Goal: Transaction & Acquisition: Register for event/course

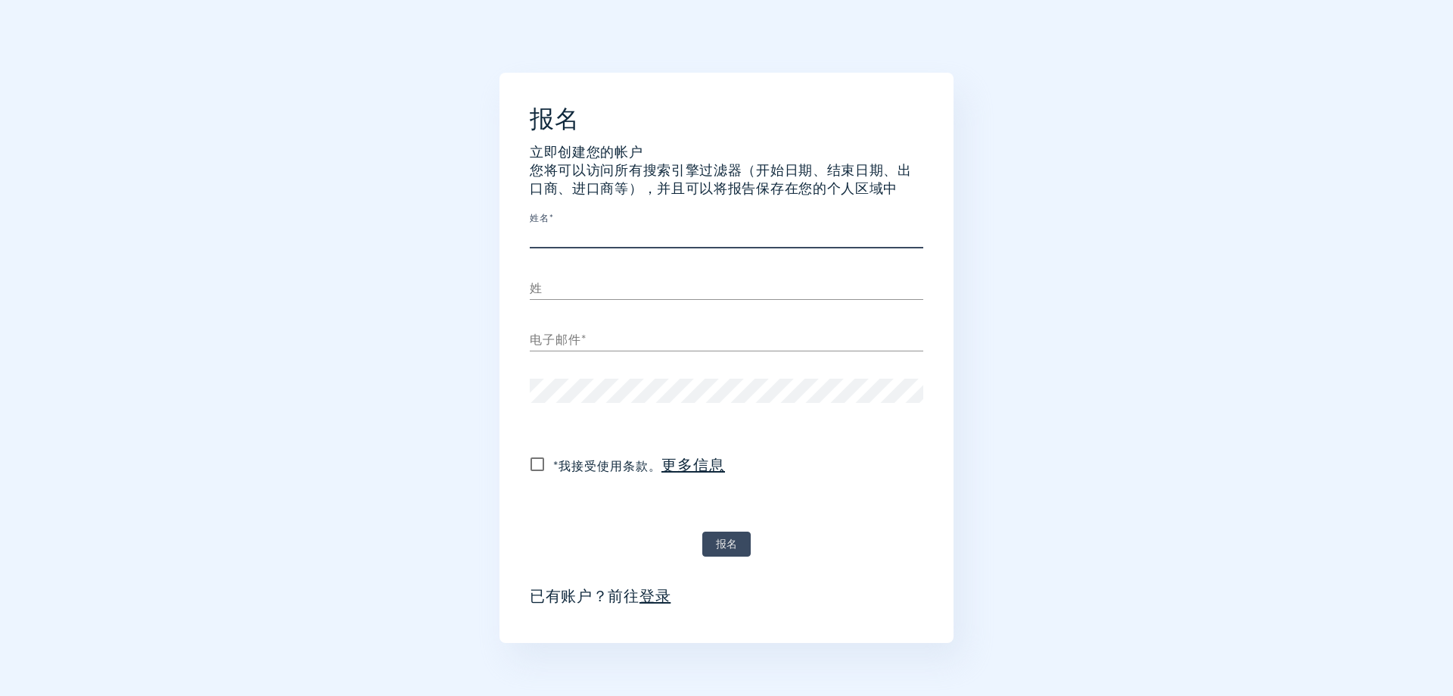
click at [646, 236] on input "text" at bounding box center [727, 236] width 394 height 24
type input "jiangxi Hutong Valve & Fitting co.，Ltd"
click at [583, 288] on input "text" at bounding box center [727, 288] width 394 height 24
click at [799, 228] on input "jiangxi Hutong Valve & Fitting co.，Ltd" at bounding box center [727, 236] width 394 height 24
click at [577, 295] on input "text" at bounding box center [727, 288] width 394 height 24
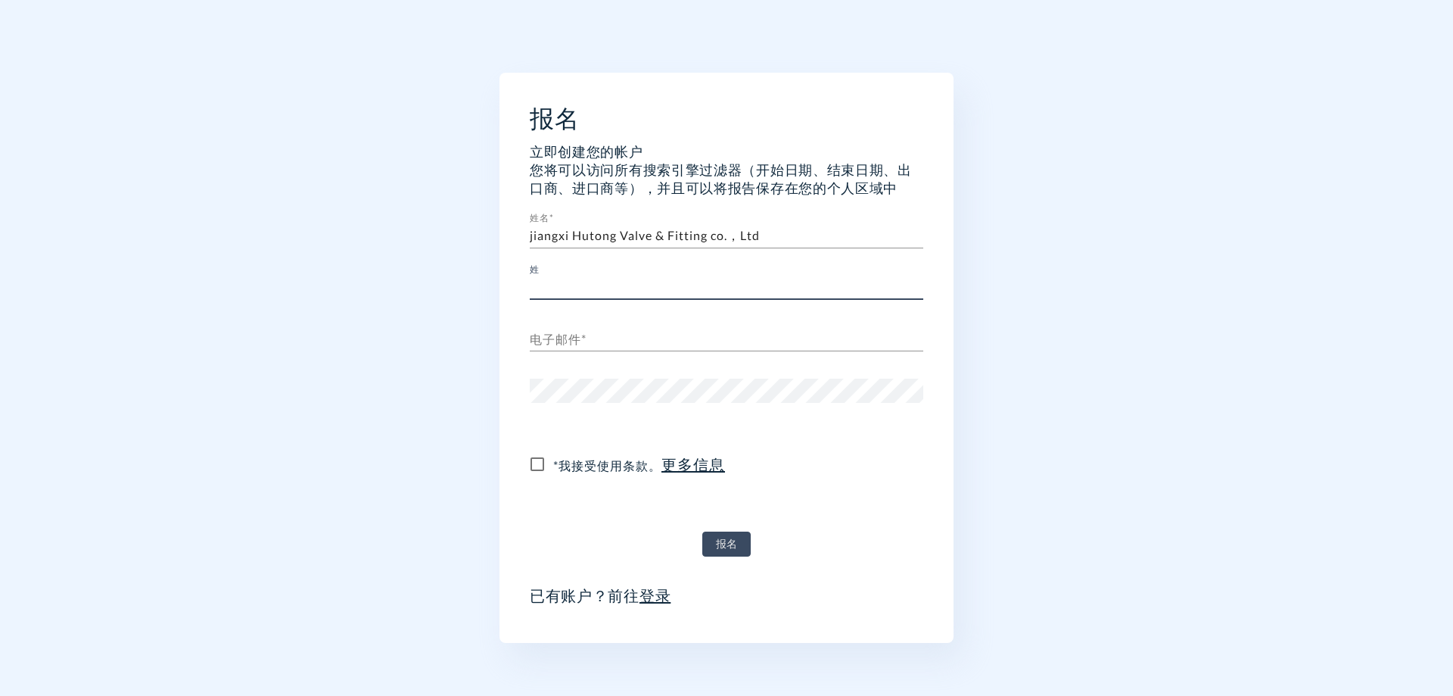
click at [589, 349] on input "text" at bounding box center [727, 339] width 394 height 24
type input "[EMAIL_ADDRESS][DOMAIN_NAME]"
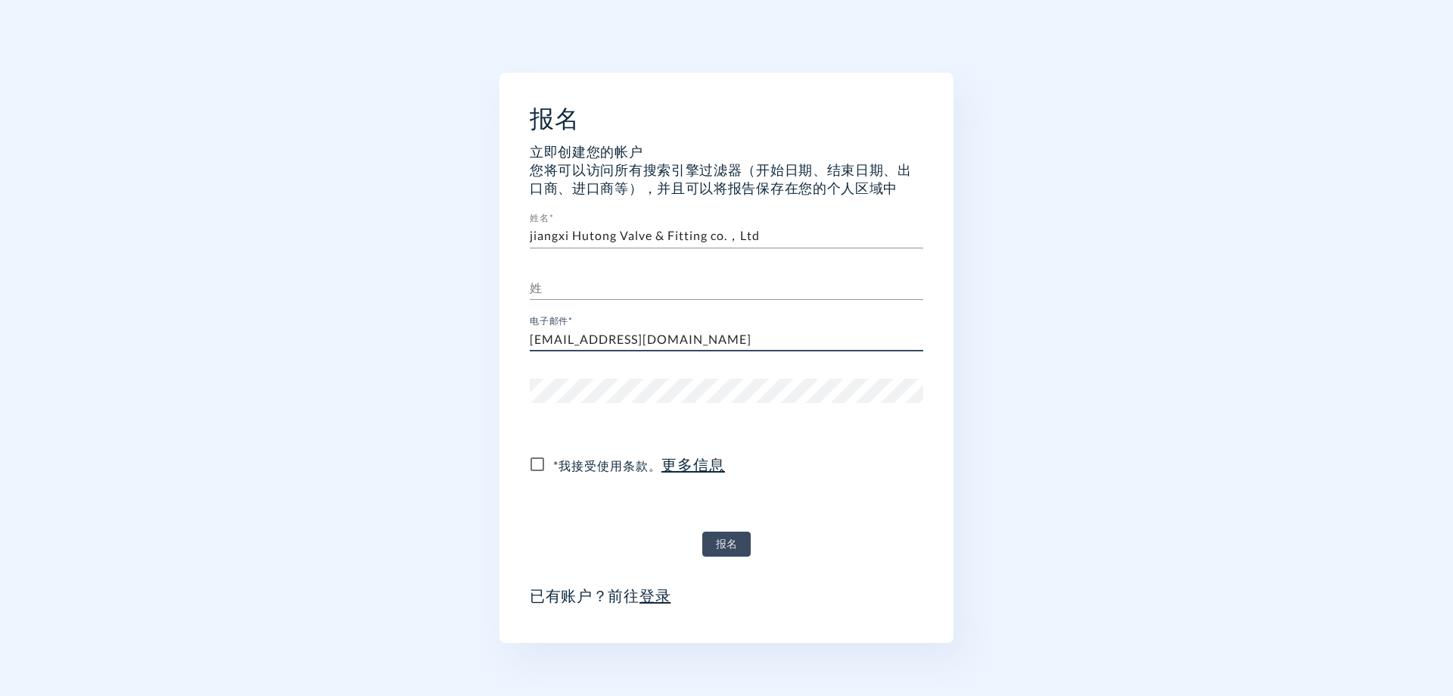
click at [650, 349] on input "[EMAIL_ADDRESS][DOMAIN_NAME]" at bounding box center [727, 339] width 394 height 24
drag, startPoint x: 665, startPoint y: 343, endPoint x: 282, endPoint y: 328, distance: 382.5
click at [290, 328] on div "报名 立即创建您的帐户 您将可以访问所有搜索引擎过滤器（开始日期、结束日期、出口商、进口商等），并且可以将报告保存在您的个人区域中 姓名* jiangxi H…" at bounding box center [726, 510] width 1453 height 1020
click at [587, 343] on input "text" at bounding box center [727, 339] width 394 height 24
click at [616, 283] on input "text" at bounding box center [727, 288] width 394 height 24
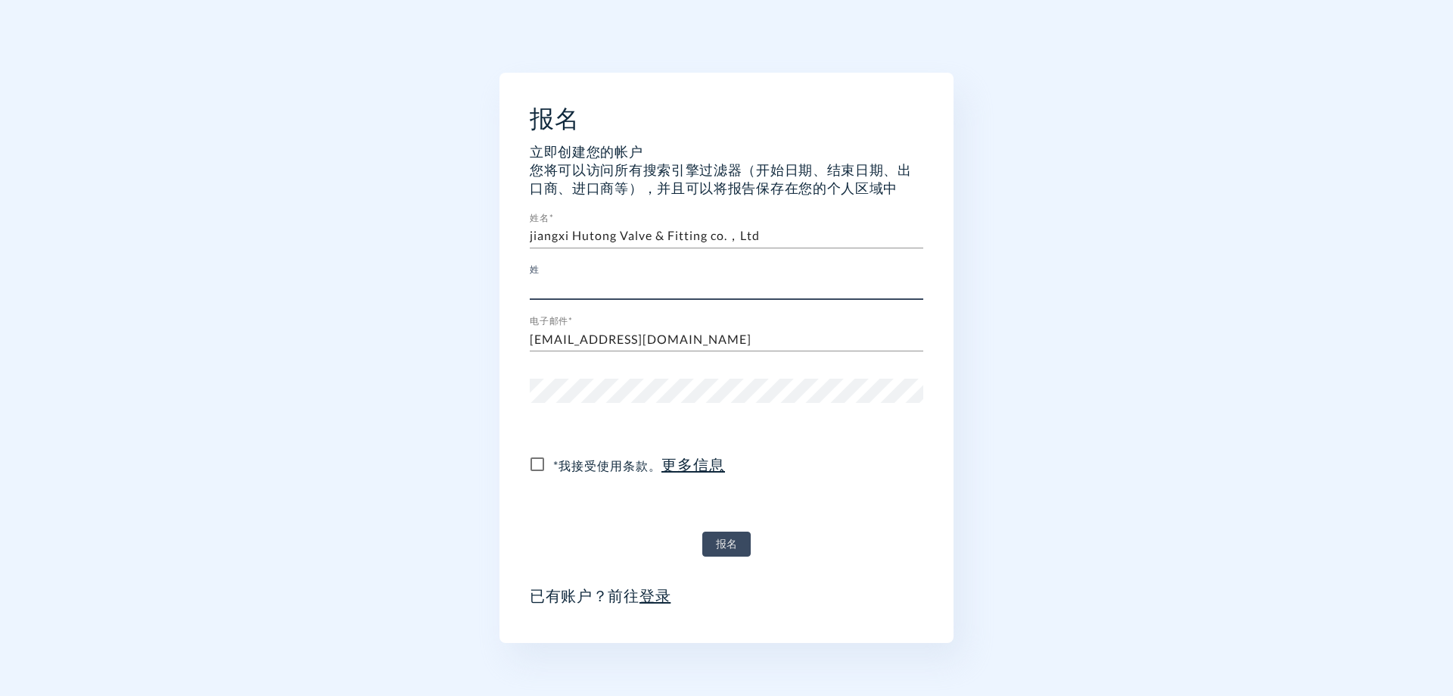
click at [630, 344] on input "[EMAIL_ADDRESS][DOMAIN_NAME]" at bounding box center [727, 339] width 394 height 24
paste input "lancyht"
type input "[EMAIL_ADDRESS][DOMAIN_NAME]"
click at [590, 268] on div "姓" at bounding box center [727, 281] width 394 height 36
click at [622, 288] on input "text" at bounding box center [727, 288] width 394 height 24
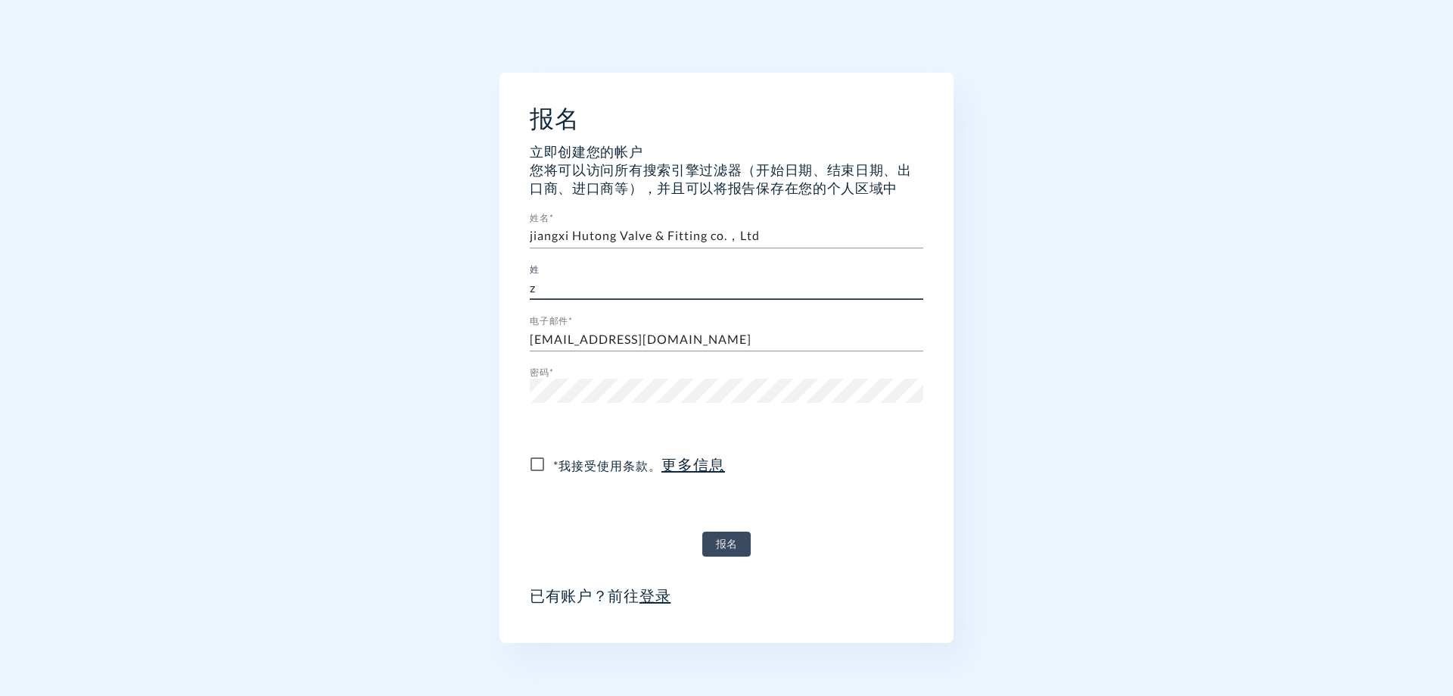
type input "z"
click at [537, 463] on input "* 我接受使用条款 。 更多信息" at bounding box center [537, 464] width 32 height 32
checkbox input "true"
click at [725, 531] on div "报名" at bounding box center [727, 537] width 394 height 37
click at [730, 538] on font "报名" at bounding box center [726, 543] width 21 height 19
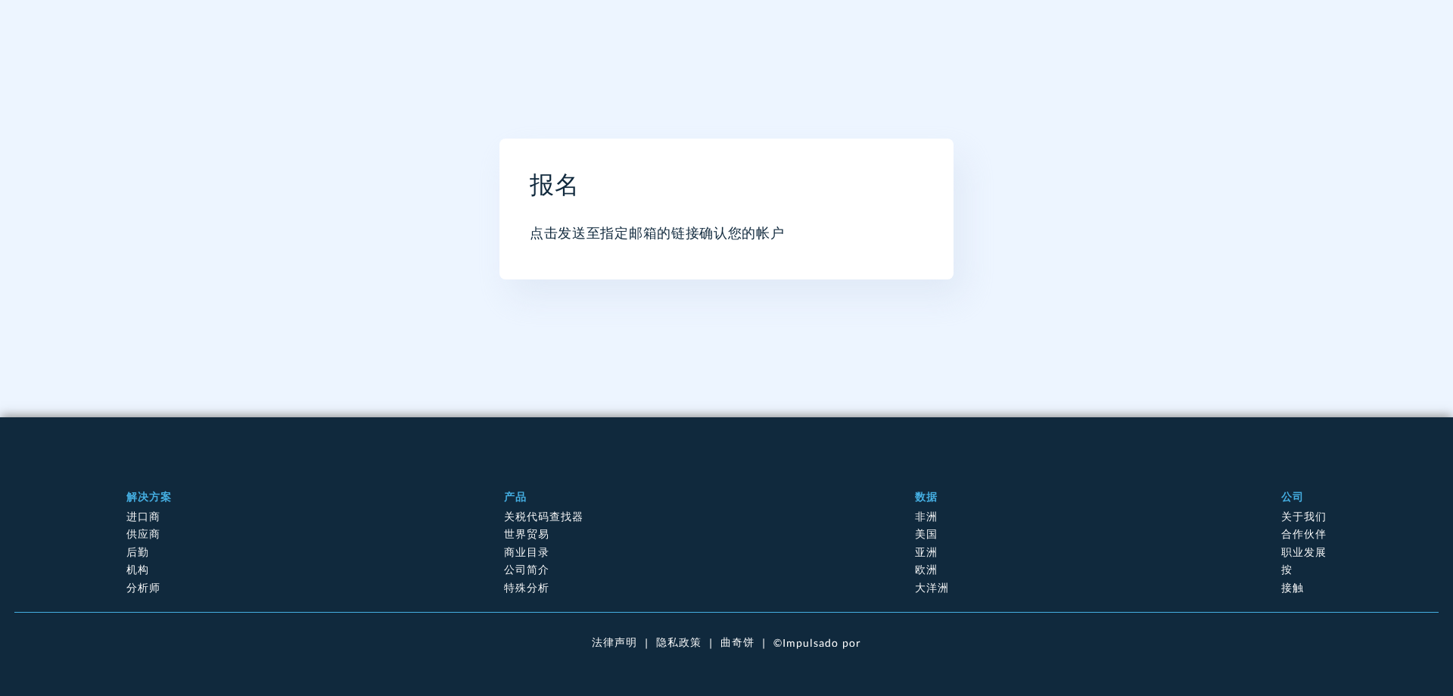
click at [766, 225] on font "点击发送至指定邮箱的链接确认您的帐户" at bounding box center [657, 232] width 255 height 17
click at [786, 216] on div at bounding box center [727, 215] width 394 height 15
click at [981, 187] on div "报名 点击发送至指定邮箱的链接确认您的帐户" at bounding box center [726, 208] width 833 height 417
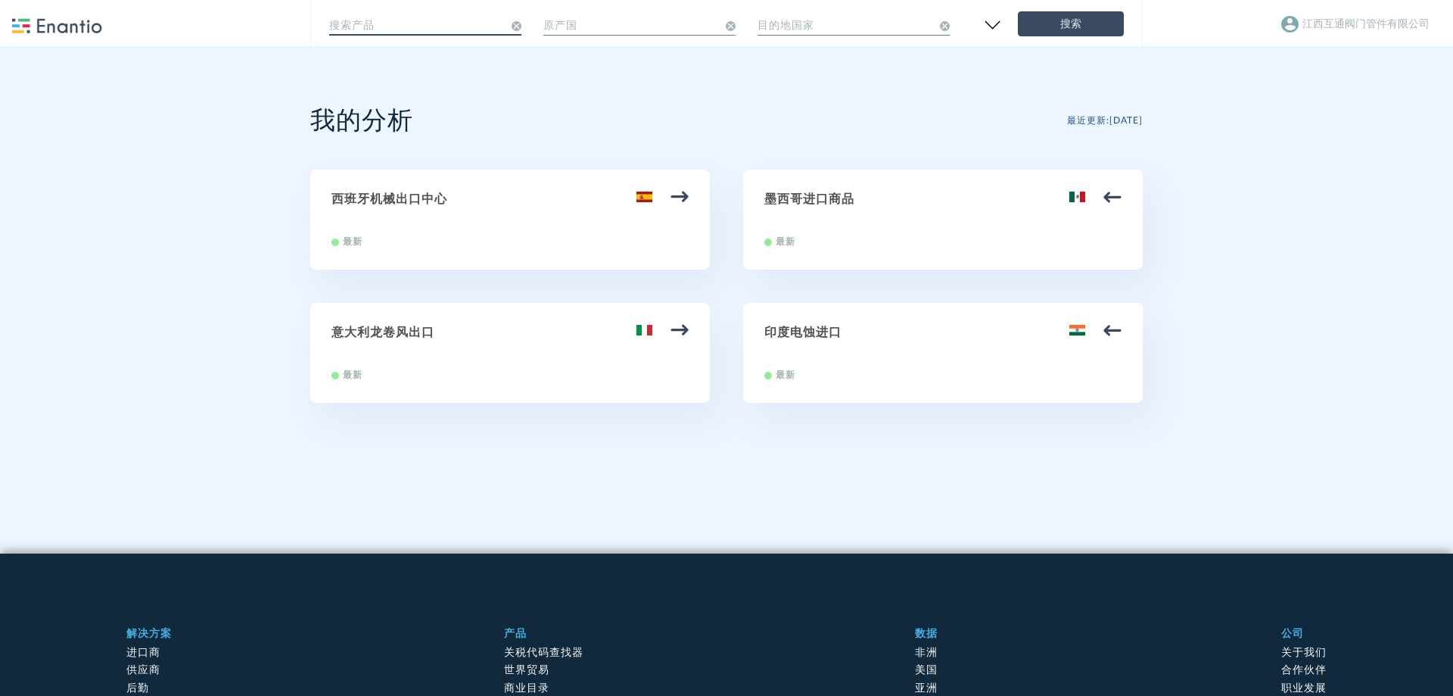
click at [475, 31] on input "text" at bounding box center [425, 24] width 192 height 26
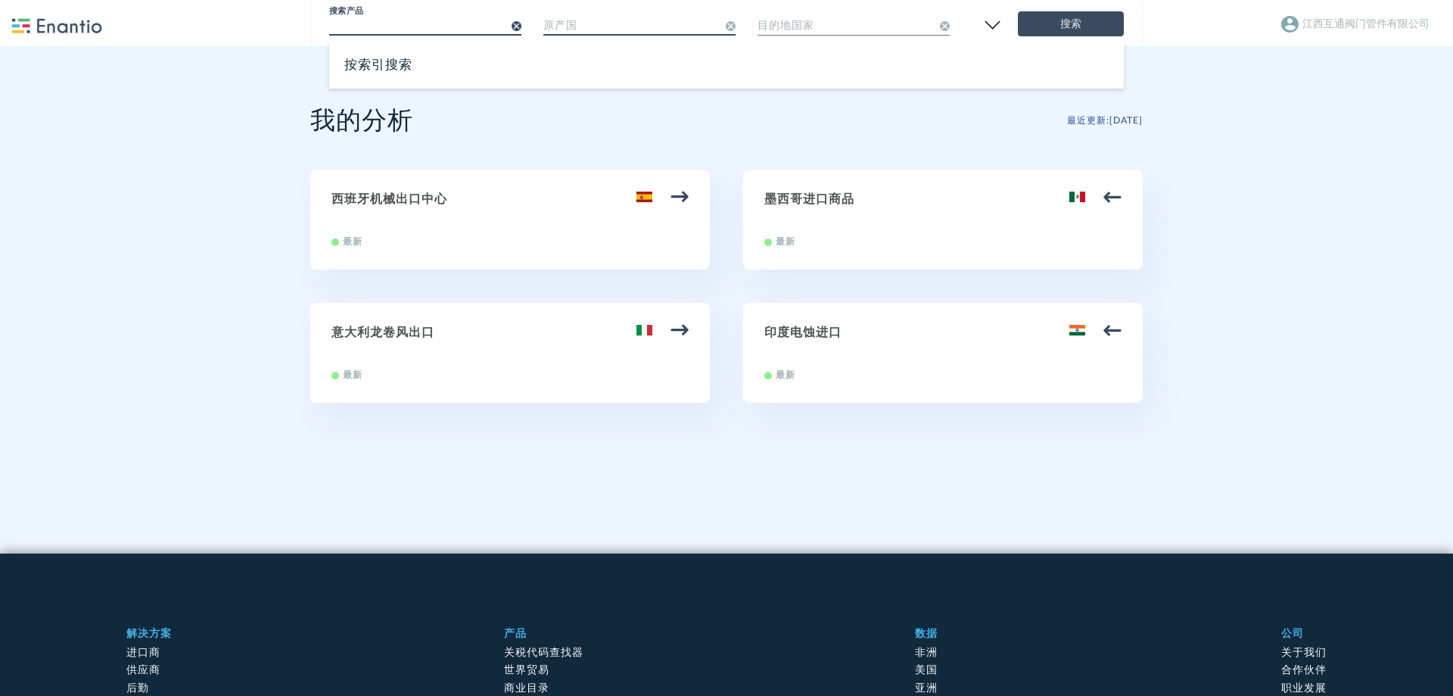
click at [611, 27] on input "text" at bounding box center [639, 24] width 192 height 26
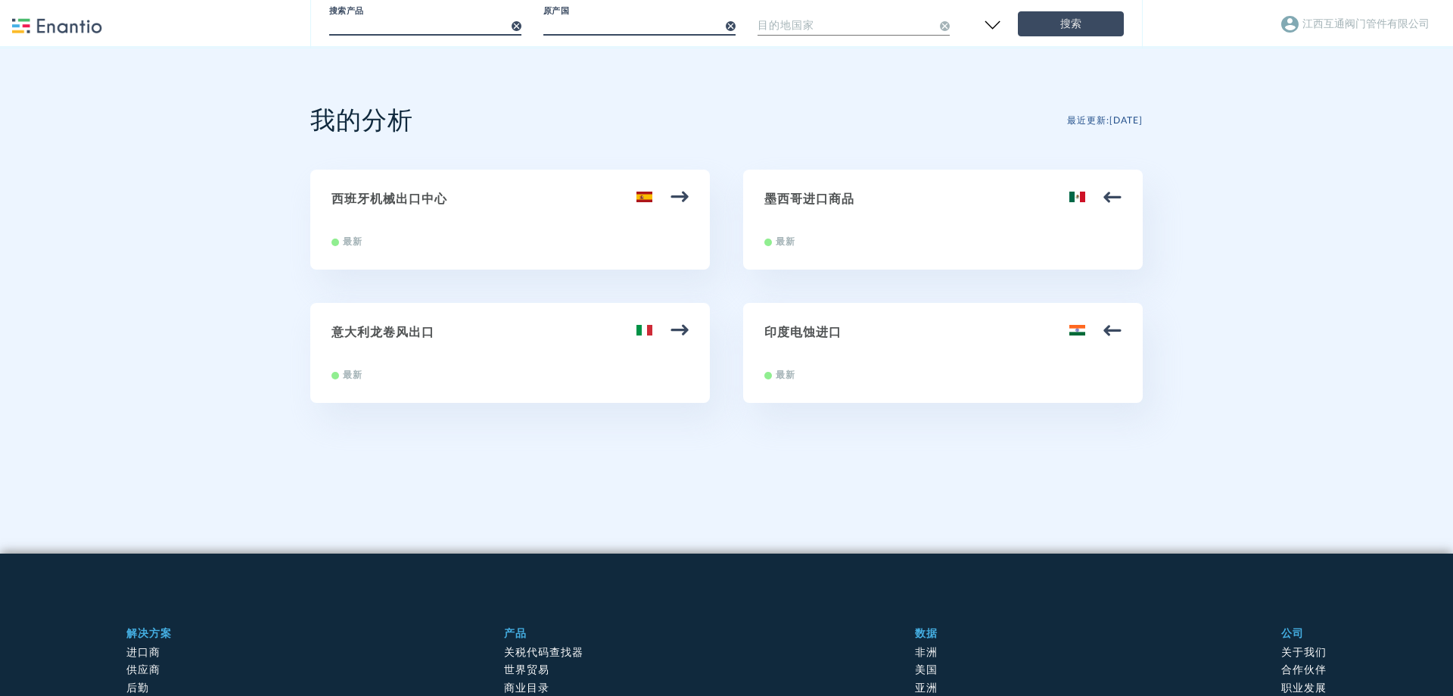
click at [336, 22] on input "text" at bounding box center [425, 24] width 192 height 26
click at [459, 17] on input "text" at bounding box center [425, 24] width 192 height 26
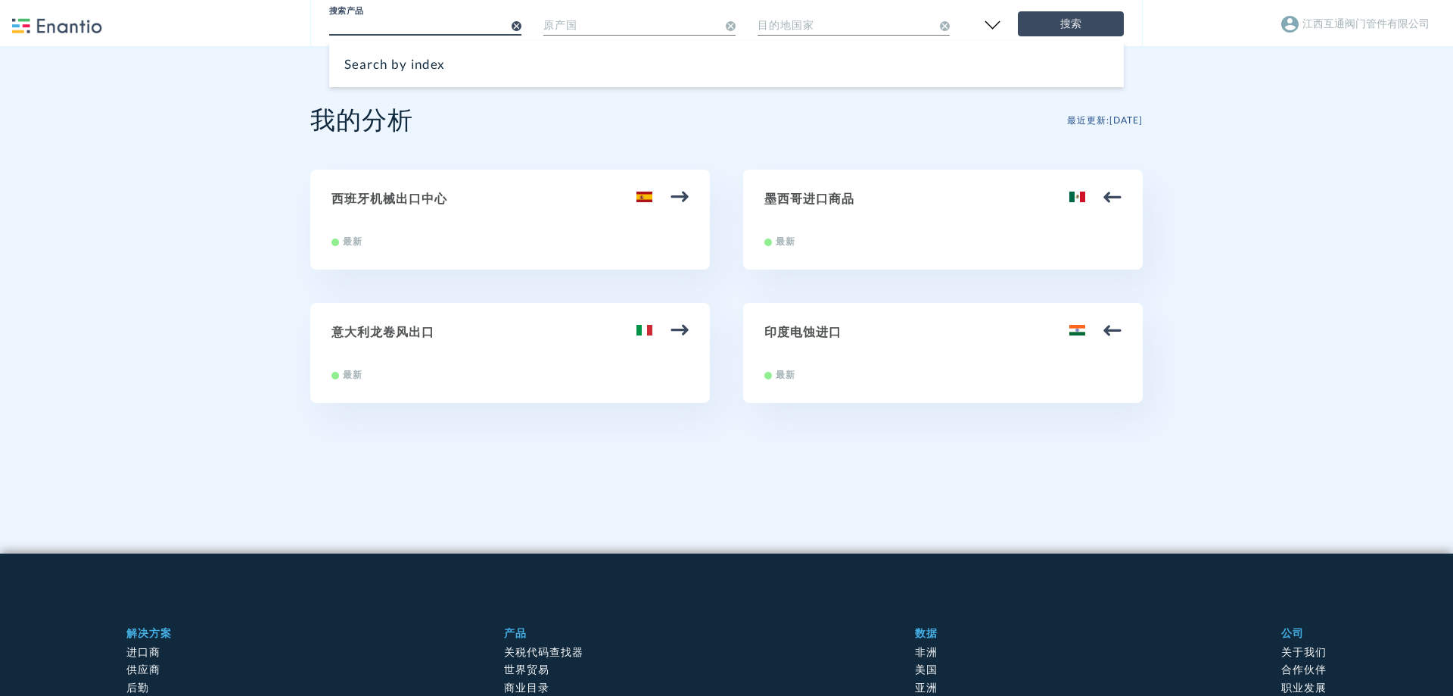
paste input "valve"
type input "valve"
click at [606, 33] on input "text" at bounding box center [639, 24] width 192 height 26
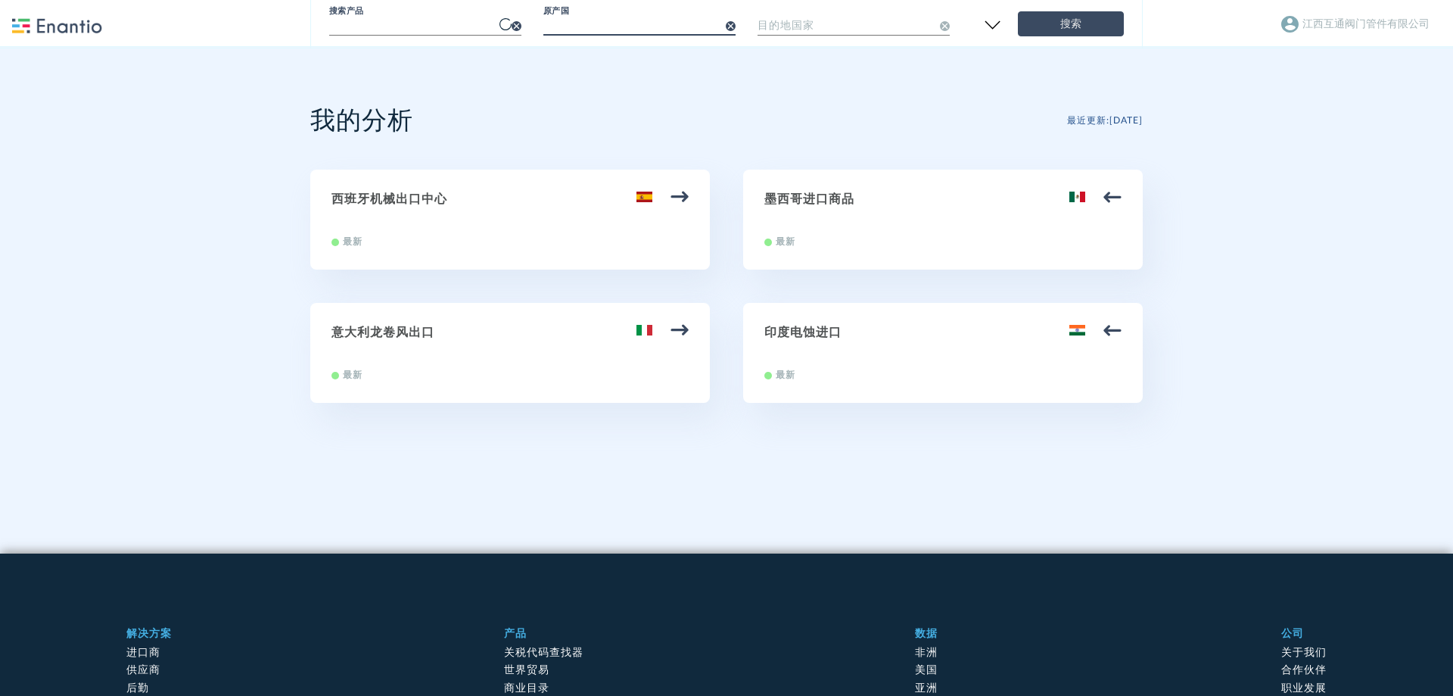
click at [618, 20] on input "text" at bounding box center [639, 24] width 192 height 26
click at [429, 29] on input "text" at bounding box center [425, 24] width 192 height 26
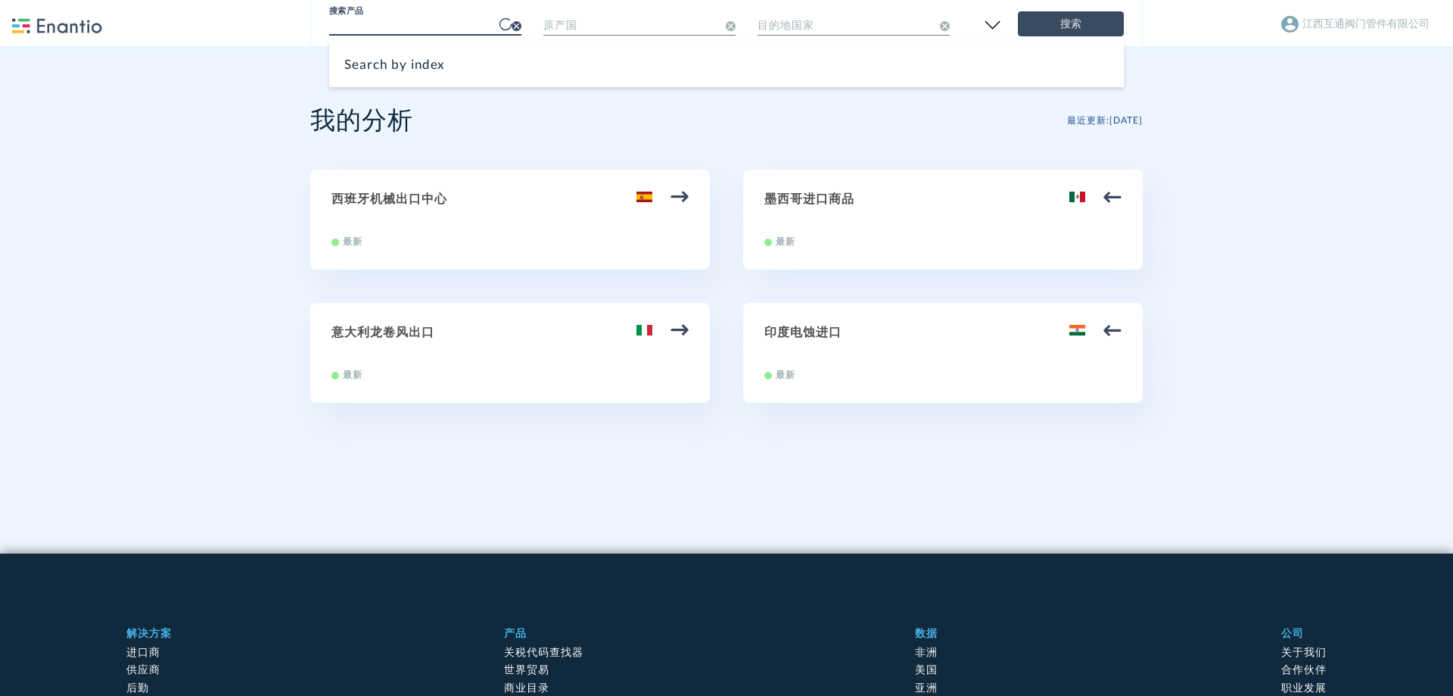
paste input "valve"
click at [426, 21] on input "valve" at bounding box center [425, 24] width 192 height 26
type input "valve"
click at [612, 20] on input "text" at bounding box center [639, 24] width 192 height 26
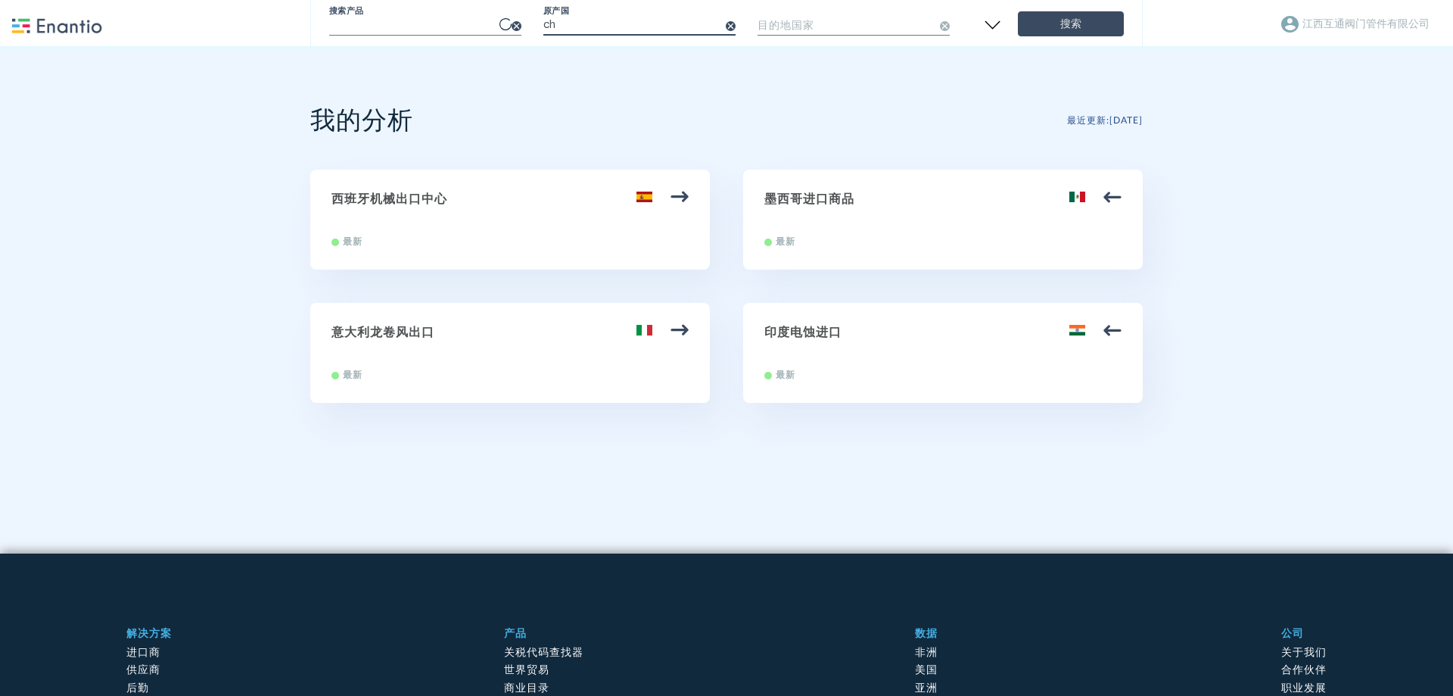
type input "c"
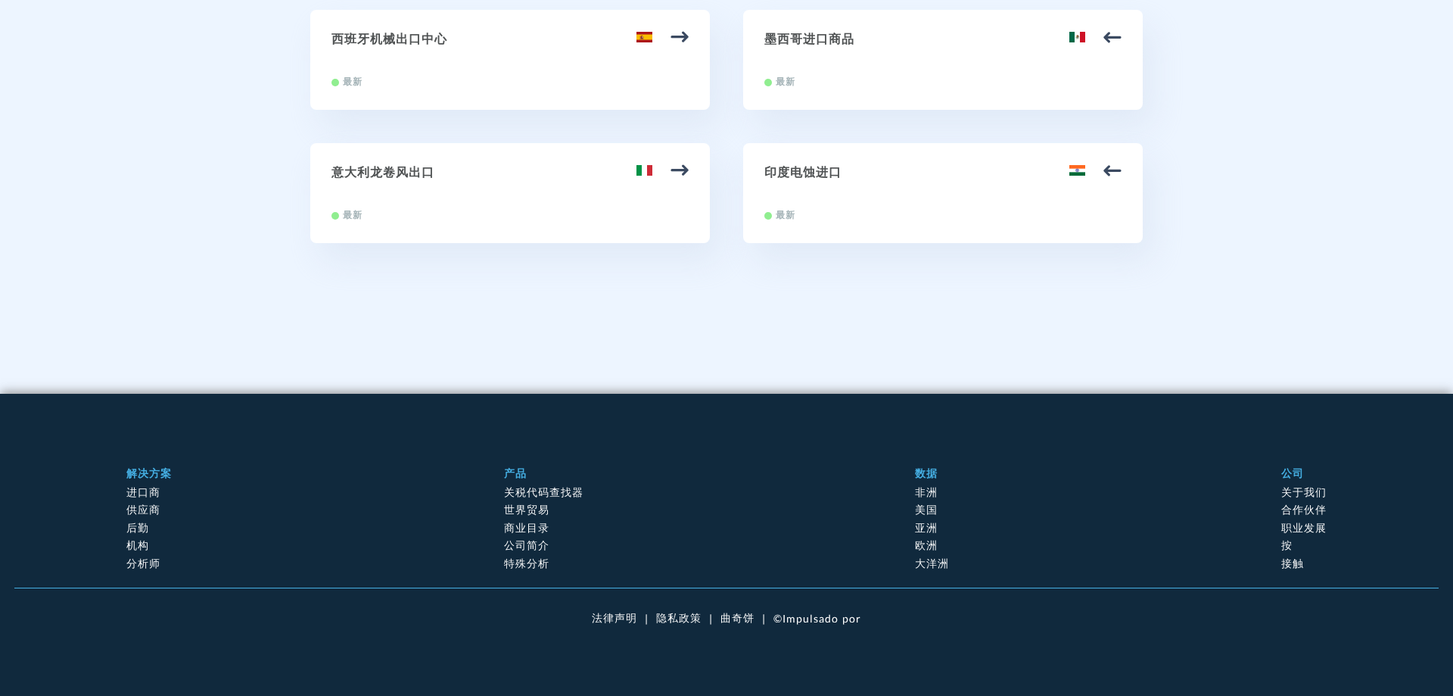
scroll to position [161, 0]
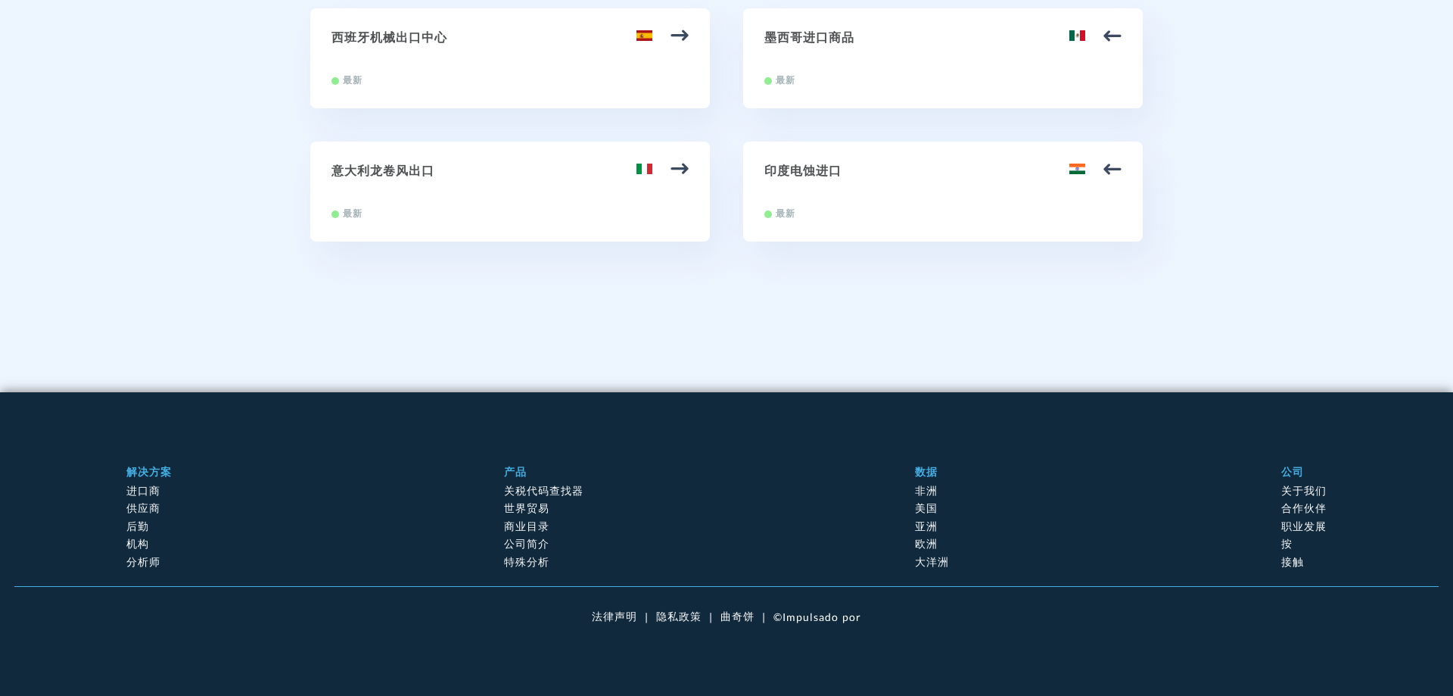
click at [142, 488] on font "进口商" at bounding box center [143, 490] width 34 height 13
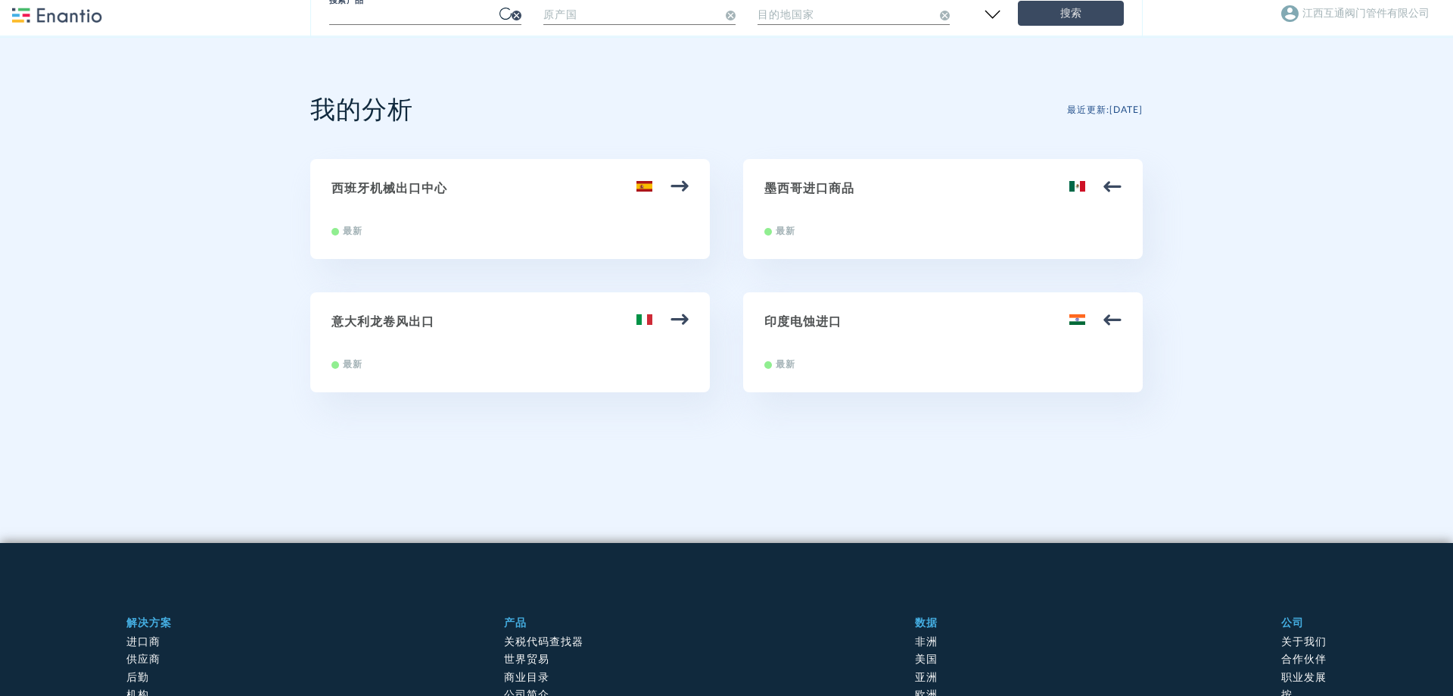
scroll to position [0, 0]
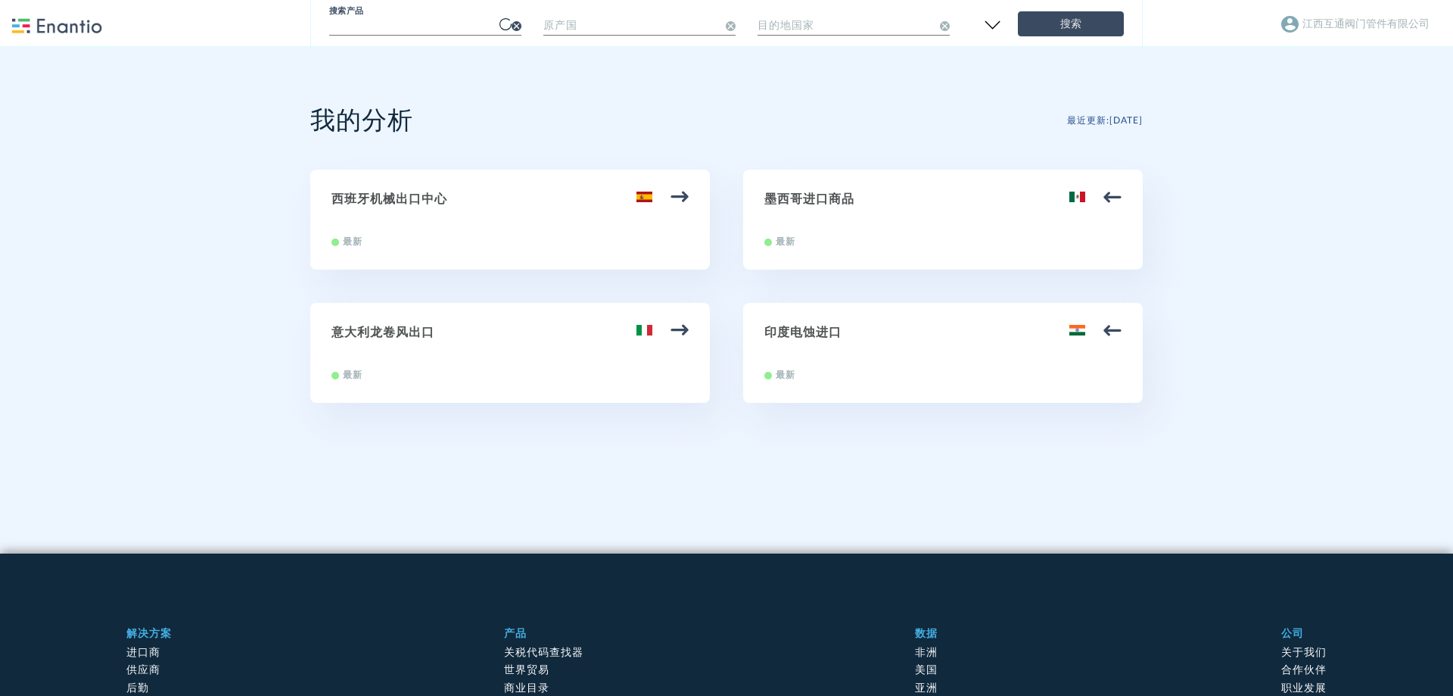
click at [74, 28] on img at bounding box center [57, 25] width 90 height 15
click at [520, 28] on icon at bounding box center [517, 26] width 10 height 10
click at [418, 31] on input "text" at bounding box center [425, 24] width 192 height 26
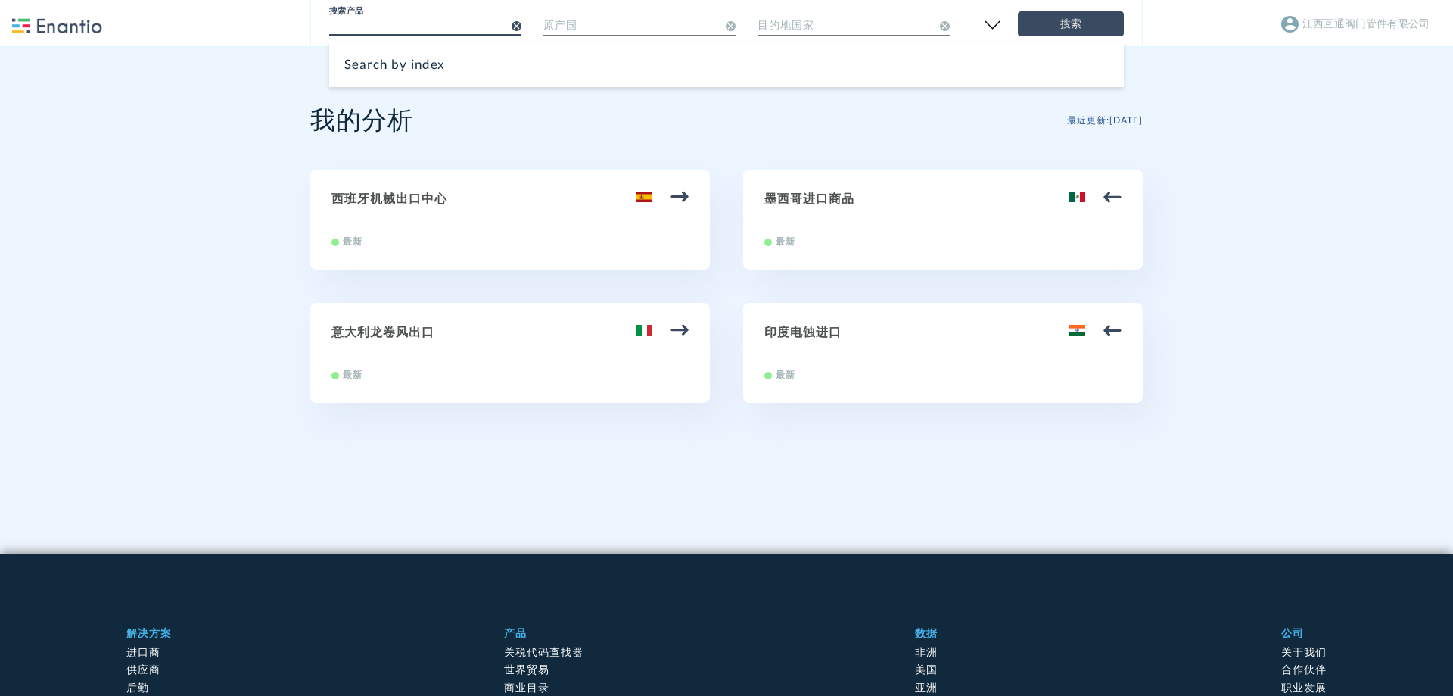
click at [416, 33] on input "text" at bounding box center [425, 24] width 192 height 26
click at [584, 24] on input "text" at bounding box center [639, 24] width 192 height 26
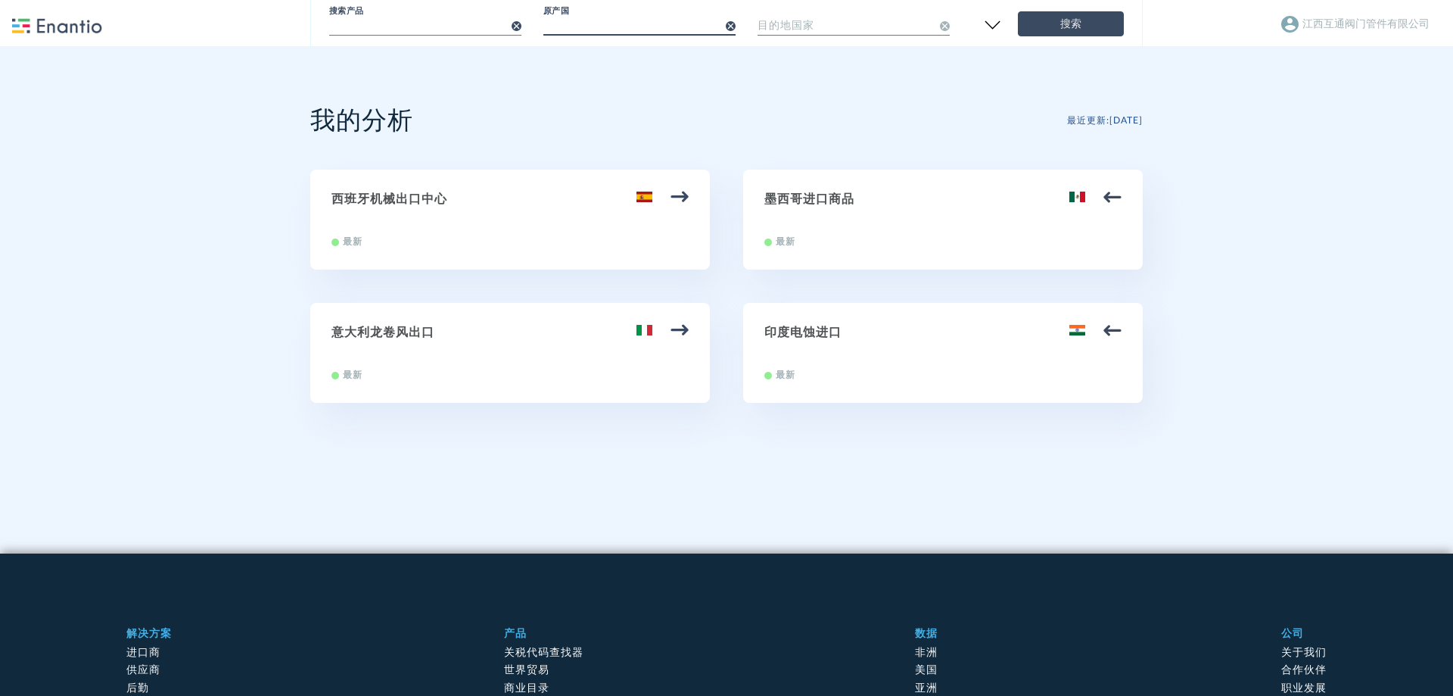
click at [584, 24] on input "text" at bounding box center [639, 24] width 192 height 26
click at [75, 20] on img at bounding box center [57, 25] width 90 height 15
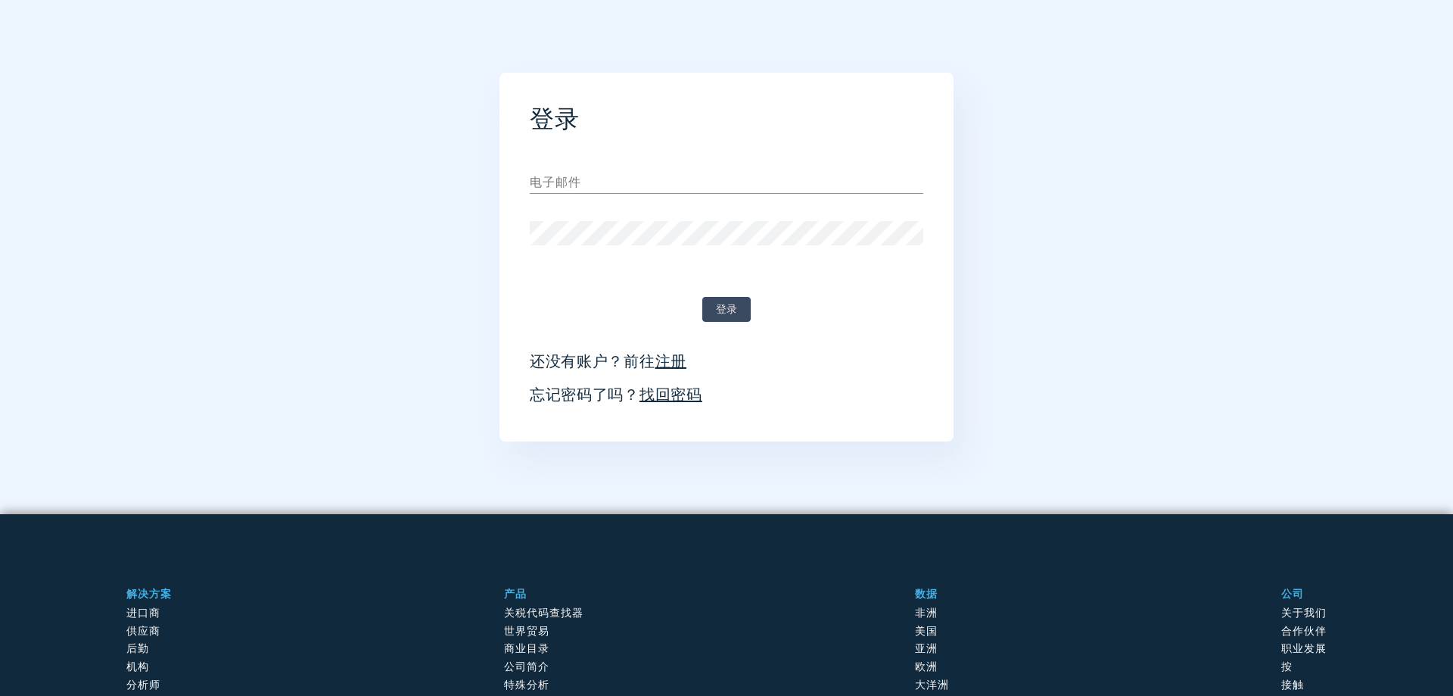
type input "[EMAIL_ADDRESS][DOMAIN_NAME]"
drag, startPoint x: 737, startPoint y: 313, endPoint x: 754, endPoint y: 250, distance: 65.7
click at [737, 313] on span "登录" at bounding box center [726, 309] width 23 height 19
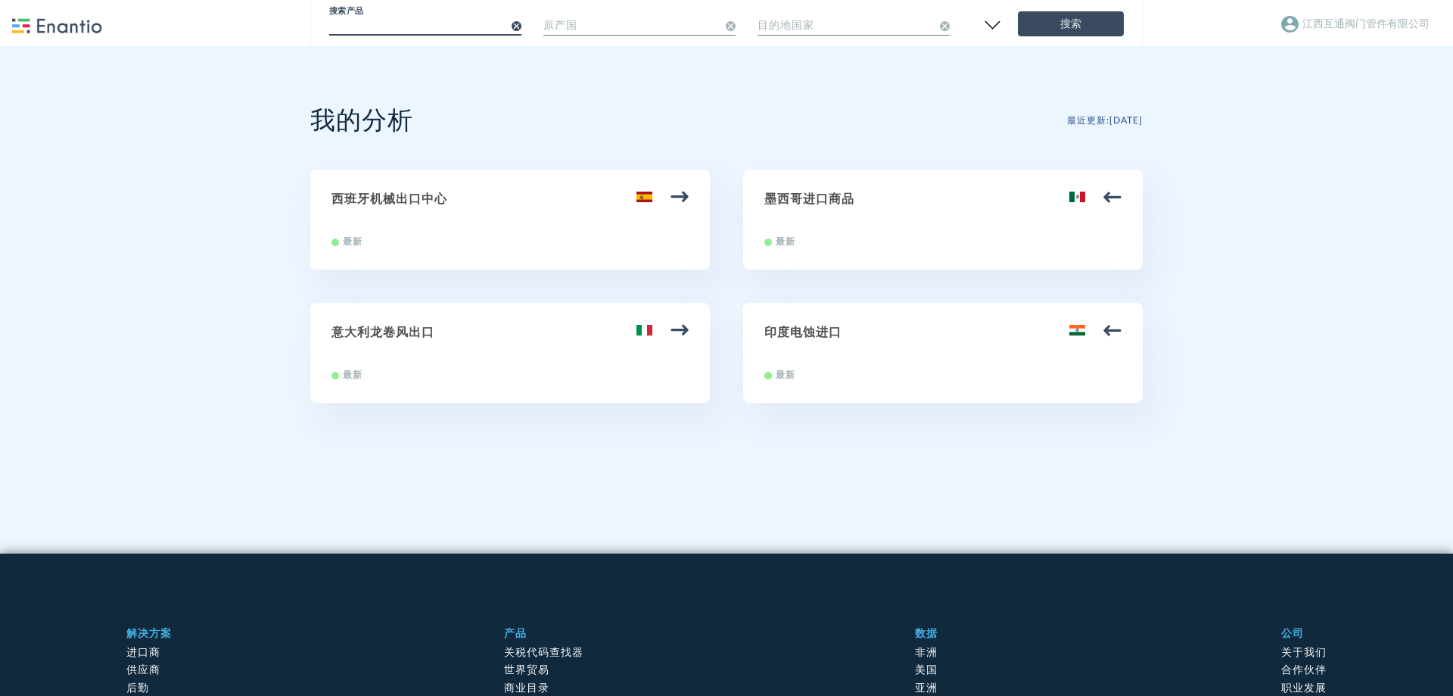
click at [422, 25] on input "text" at bounding box center [425, 24] width 192 height 26
click at [460, 130] on div "我的分析 最近更新 : [DATE]" at bounding box center [726, 121] width 833 height 34
click at [1124, 197] on div "墨西哥进口商品 最新" at bounding box center [943, 220] width 400 height 100
type input "84.62 Máquinas, incluidas las prensas, de forjar o estampar, martillos pilón y …"
type input "[GEOGRAPHIC_DATA]"
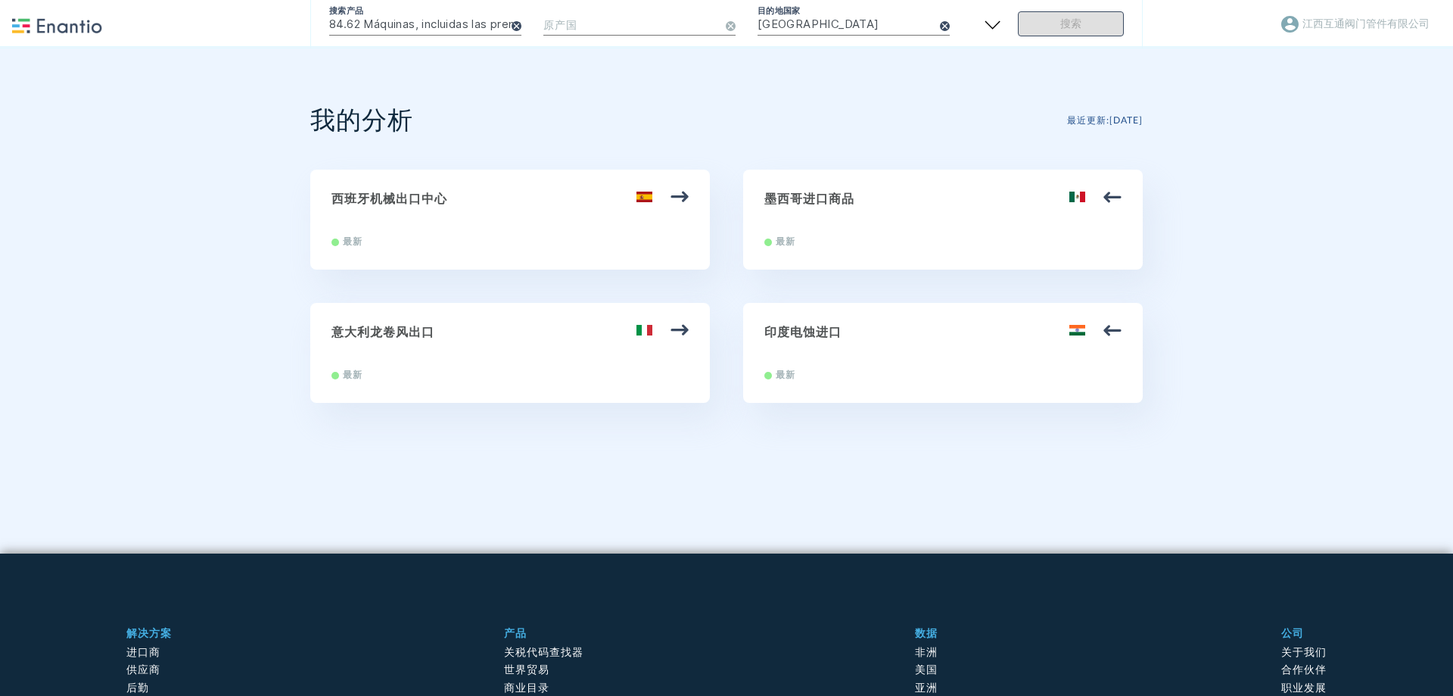
click at [1079, 25] on form "搜索产品 84.62 Máquinas, incluidas las prensas, de forjar o estampar, martillos pil…" at bounding box center [726, 20] width 795 height 34
click at [602, 231] on div "西班牙机械出口中心 最新" at bounding box center [510, 220] width 400 height 100
type input "84.57 Centros de mecanizado, máquinas de puesto fijo y máquinas de puestos múlt…"
type input "[GEOGRAPHIC_DATA]"
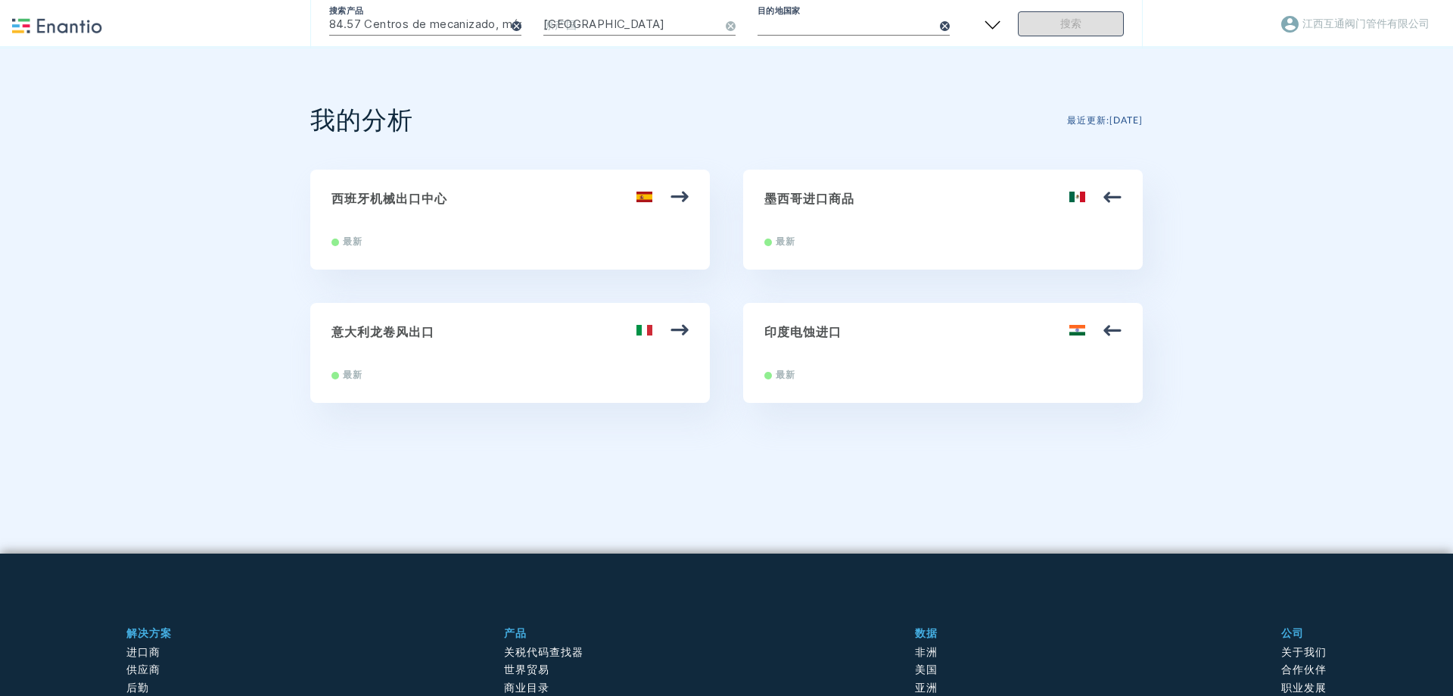
click at [602, 231] on div "西班牙机械出口中心 最新" at bounding box center [510, 220] width 400 height 100
click at [557, 208] on div "西班牙机械出口中心 最新" at bounding box center [510, 220] width 400 height 100
click at [690, 197] on div "西班牙机械出口中心 最新" at bounding box center [510, 220] width 400 height 100
